Goal: Communication & Community: Connect with others

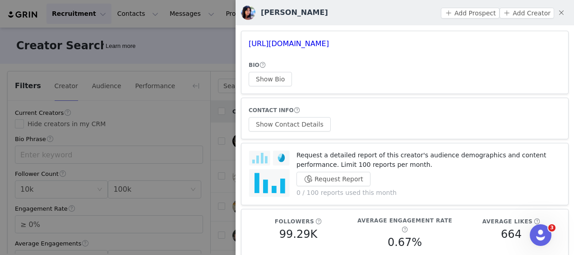
scroll to position [217, 0]
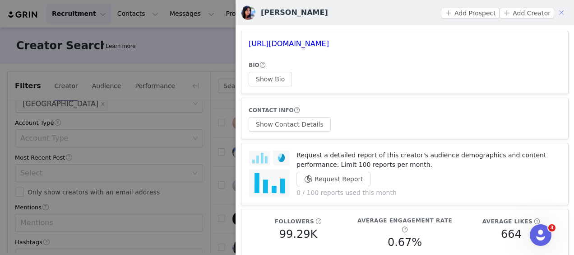
click at [556, 13] on button "button" at bounding box center [561, 12] width 14 height 14
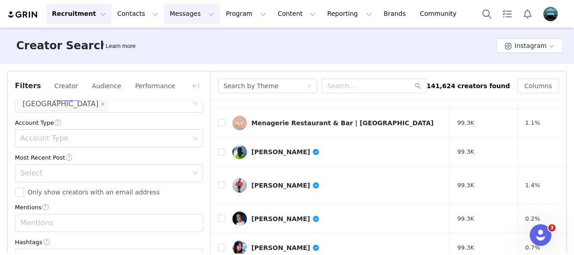
click at [176, 12] on button "Messages Messages" at bounding box center [192, 14] width 56 height 20
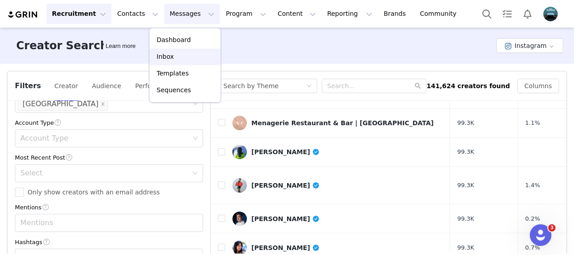
click at [172, 52] on p "Inbox" at bounding box center [165, 56] width 17 height 9
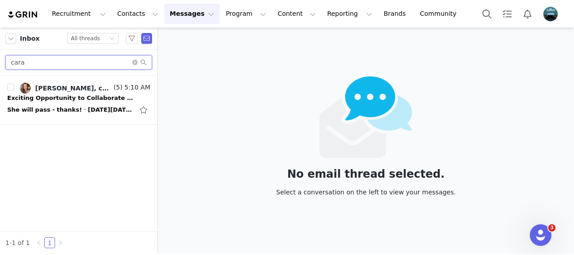
click at [65, 61] on input "cara" at bounding box center [78, 62] width 147 height 14
type input "c"
type input "[PERSON_NAME]"
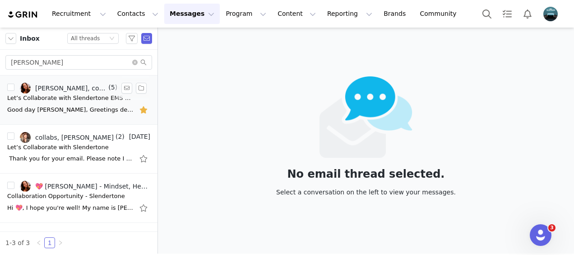
click at [99, 105] on div "Good day [PERSON_NAME], Greetings dear :) Yes i am delighted to confirm, a post…" at bounding box center [70, 109] width 126 height 9
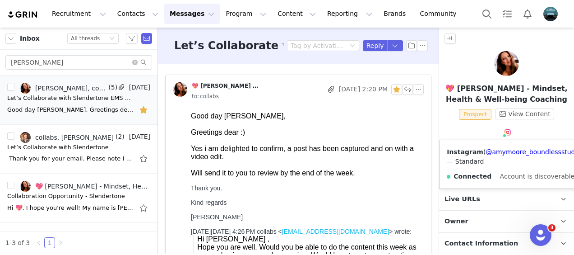
click at [503, 134] on span at bounding box center [505, 135] width 5 height 5
click at [503, 155] on link "@amymoore_boundlessstudiocoach" at bounding box center [543, 151] width 114 height 7
